Goal: Transaction & Acquisition: Obtain resource

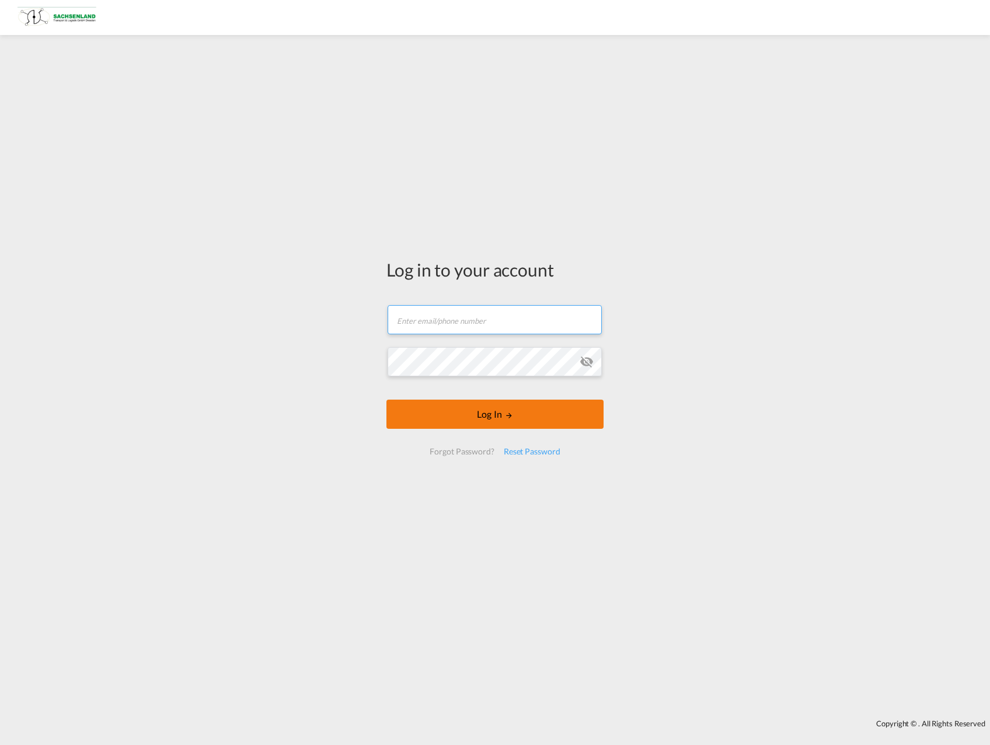
type input "[PERSON_NAME][EMAIL_ADDRESS][DOMAIN_NAME]"
click at [462, 409] on button "Log In" at bounding box center [494, 414] width 217 height 29
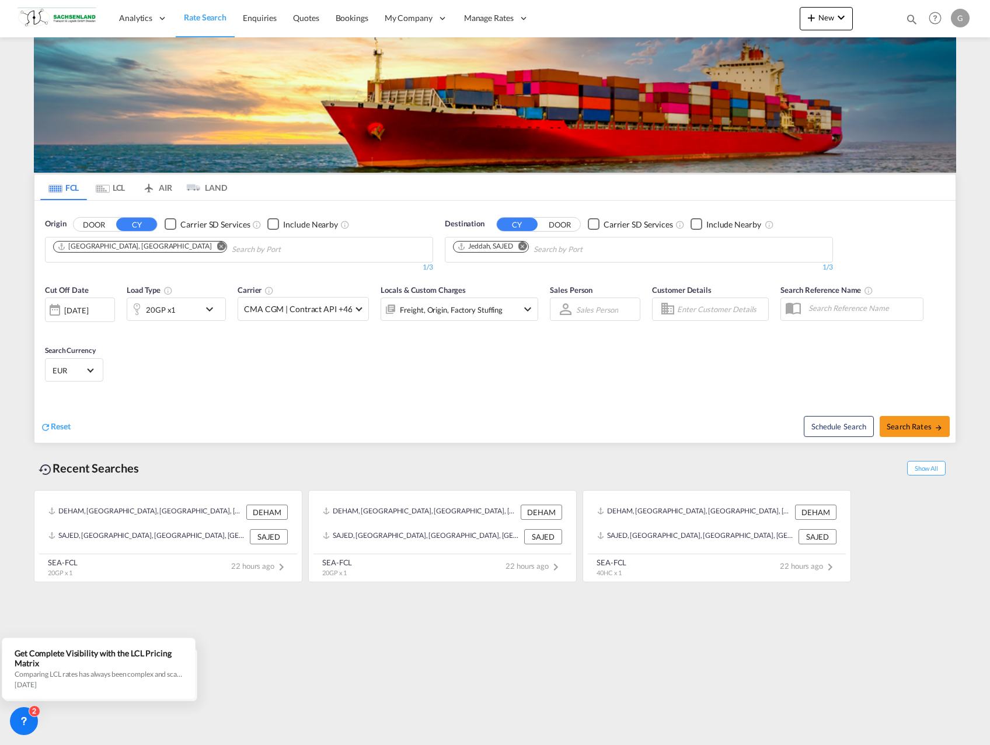
click at [522, 246] on md-icon "Remove" at bounding box center [522, 246] width 9 height 9
type input "dammam"
click at [519, 274] on div "Ad Dammam [GEOGRAPHIC_DATA] [GEOGRAPHIC_DATA]" at bounding box center [543, 276] width 222 height 35
click at [207, 311] on md-icon "icon-chevron-down" at bounding box center [213, 309] width 20 height 14
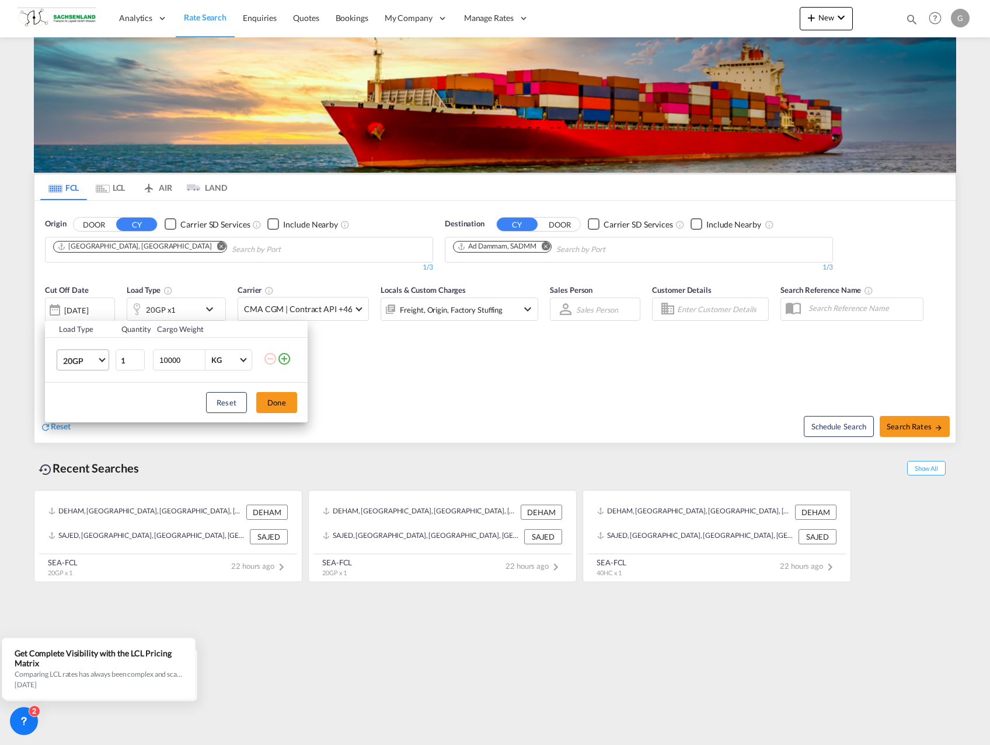
click at [102, 361] on span "Choose: \a20GP" at bounding box center [102, 359] width 6 height 6
click at [93, 416] on md-option "40HC" at bounding box center [93, 417] width 79 height 28
click at [266, 407] on button "Done" at bounding box center [276, 402] width 41 height 21
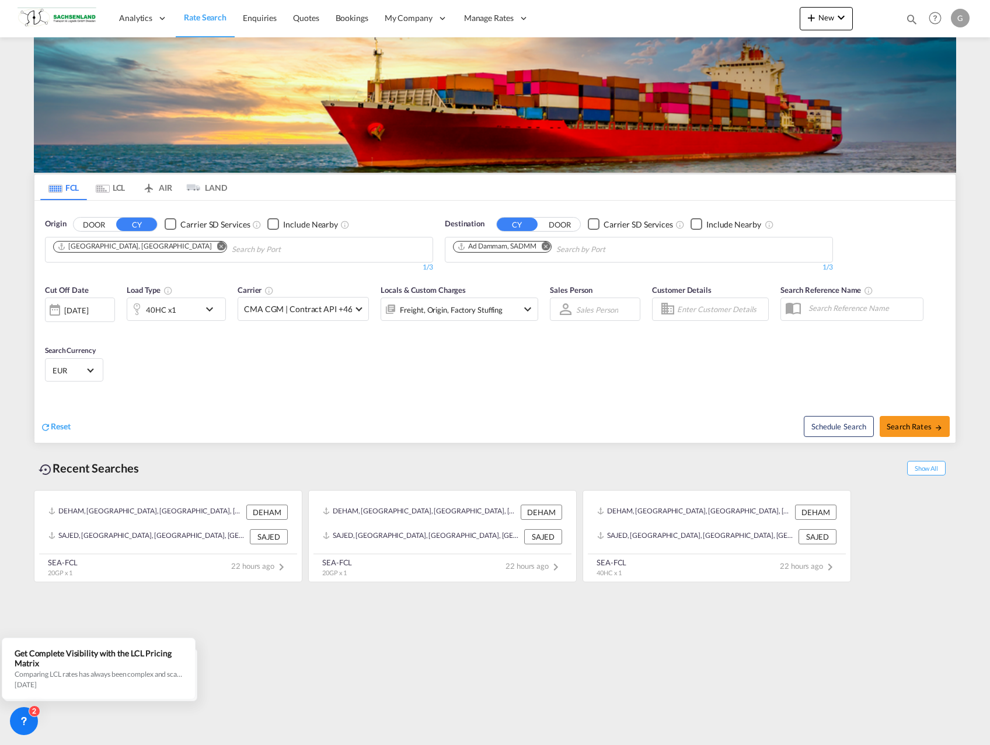
click at [88, 312] on div "[DATE]" at bounding box center [76, 310] width 24 height 11
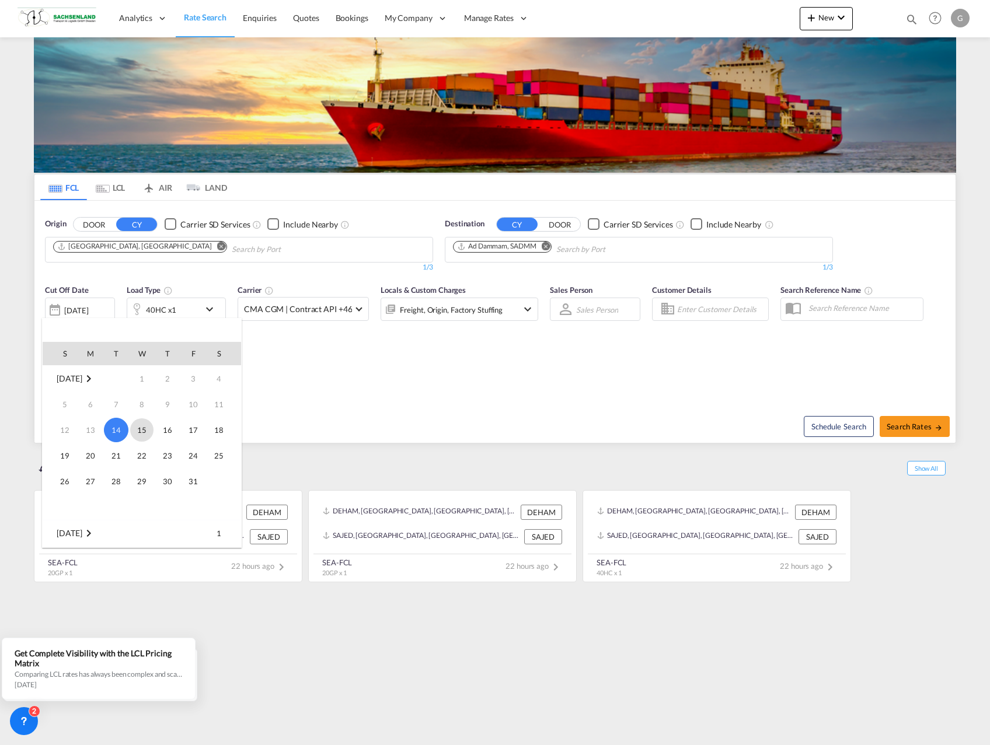
click at [138, 430] on span "15" at bounding box center [141, 429] width 23 height 23
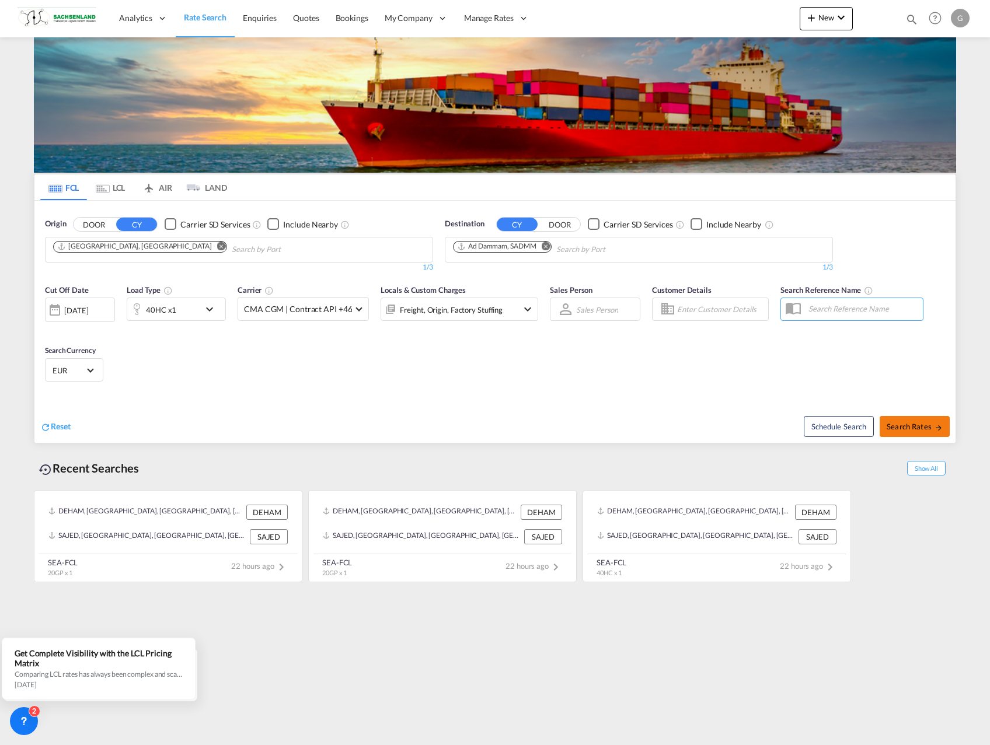
click at [913, 420] on button "Search Rates" at bounding box center [915, 426] width 70 height 21
type input "DEHAM to SADMM / [DATE]"
